Goal: Task Accomplishment & Management: Complete application form

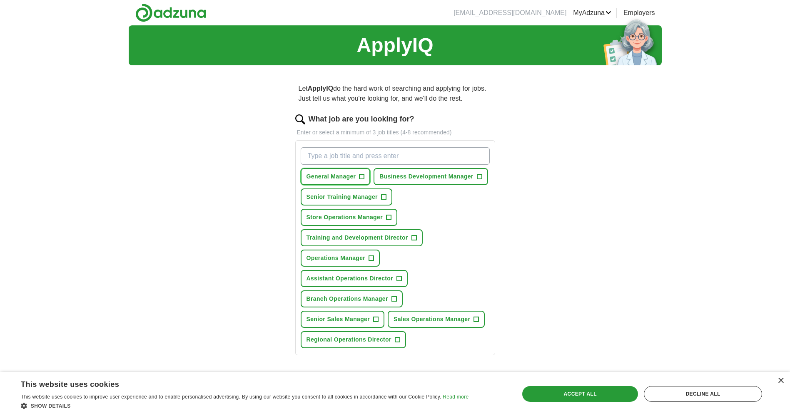
click at [363, 178] on span "+" at bounding box center [361, 177] width 5 height 7
drag, startPoint x: 372, startPoint y: 255, endPoint x: 377, endPoint y: 256, distance: 4.7
click at [373, 256] on span "+" at bounding box center [371, 258] width 5 height 7
click at [394, 298] on span "+" at bounding box center [393, 299] width 5 height 7
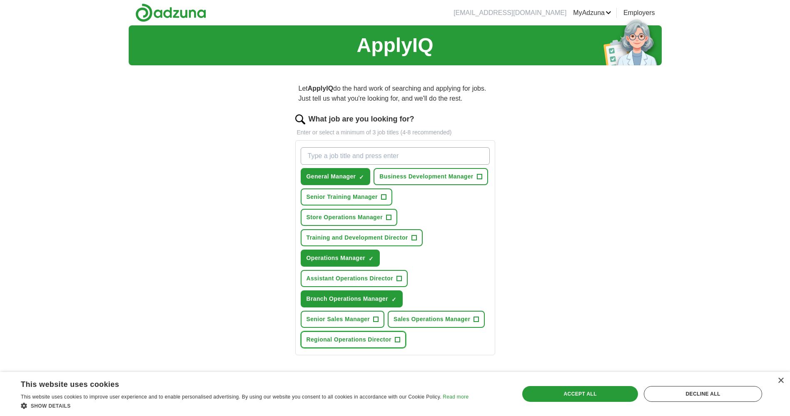
click at [396, 340] on span "+" at bounding box center [397, 340] width 5 height 7
click at [479, 318] on button "Sales Operations Manager +" at bounding box center [435, 319] width 97 height 17
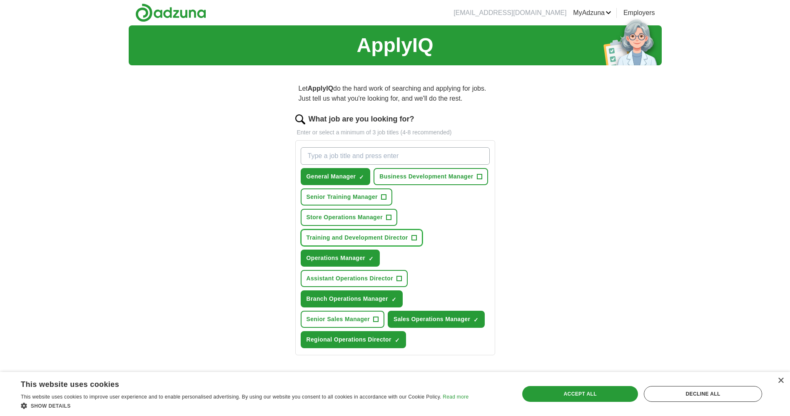
click at [415, 236] on span "+" at bounding box center [413, 238] width 5 height 7
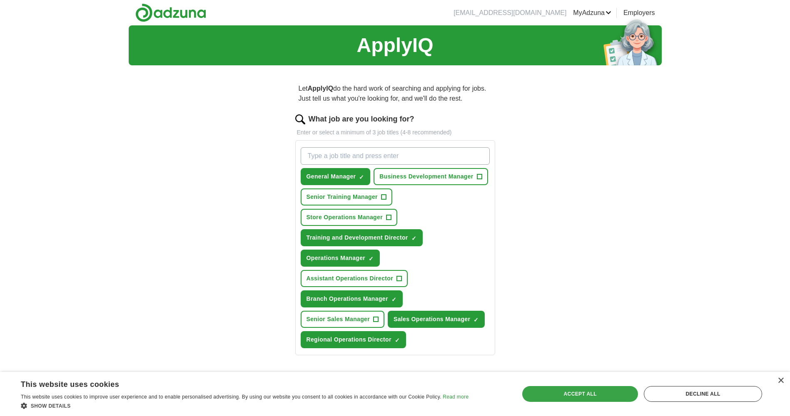
click at [615, 396] on div "Accept all" at bounding box center [580, 394] width 116 height 16
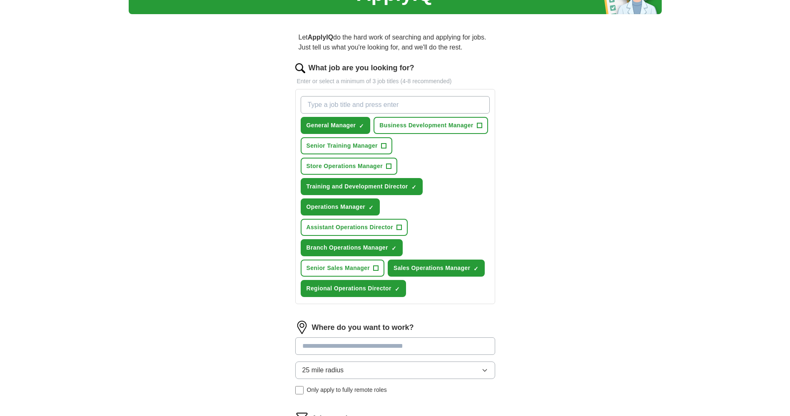
scroll to position [204, 0]
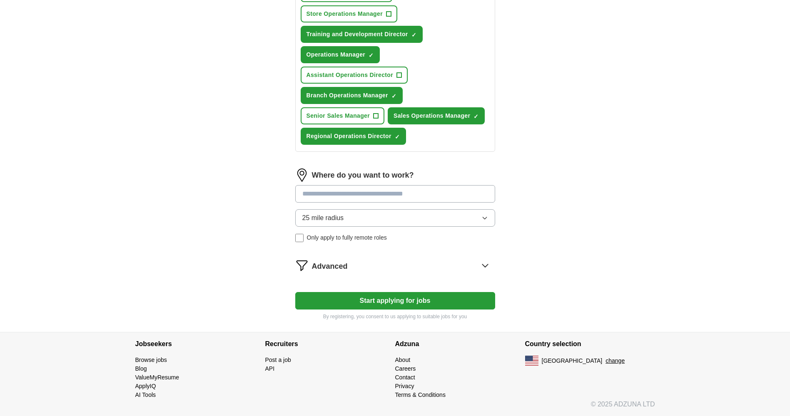
click at [441, 199] on input at bounding box center [395, 193] width 200 height 17
click at [482, 219] on div "Where do you want to work? 25 mile radius Only apply to fully remote roles" at bounding box center [395, 209] width 200 height 80
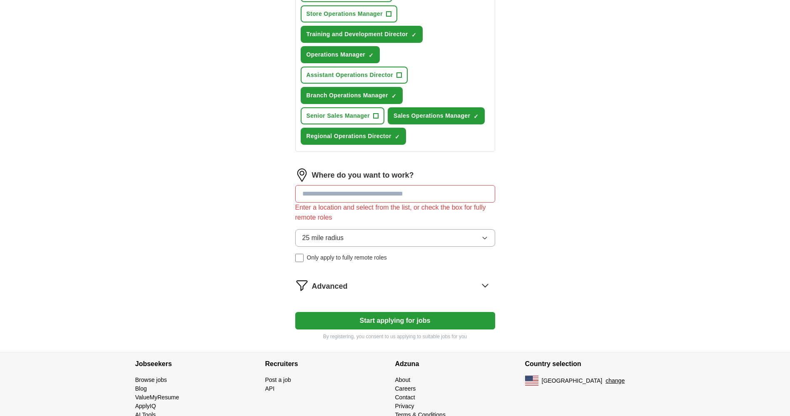
click at [422, 201] on input at bounding box center [395, 193] width 200 height 17
click at [443, 196] on input at bounding box center [395, 193] width 200 height 17
